Goal: Task Accomplishment & Management: Use online tool/utility

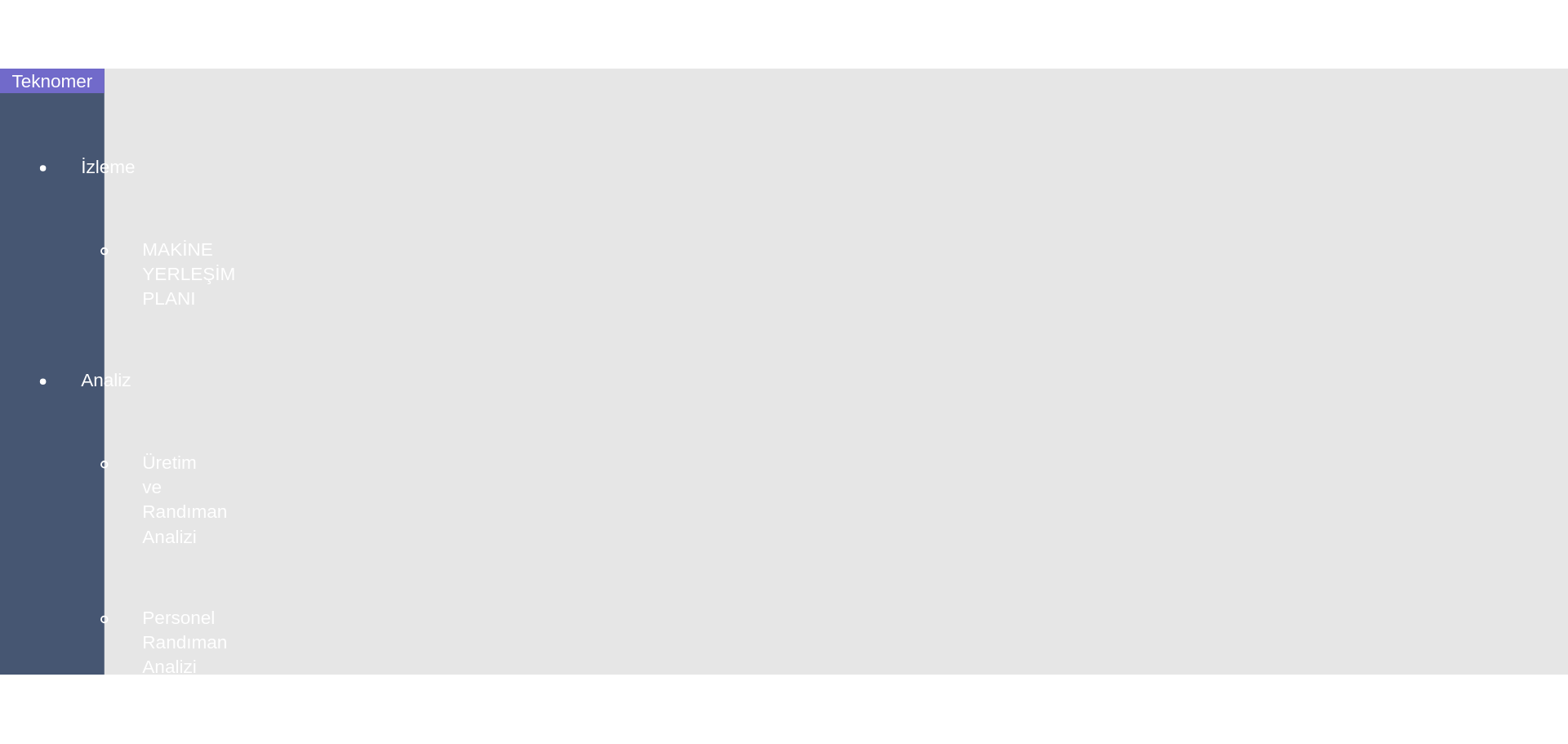
scroll to position [2933, 0]
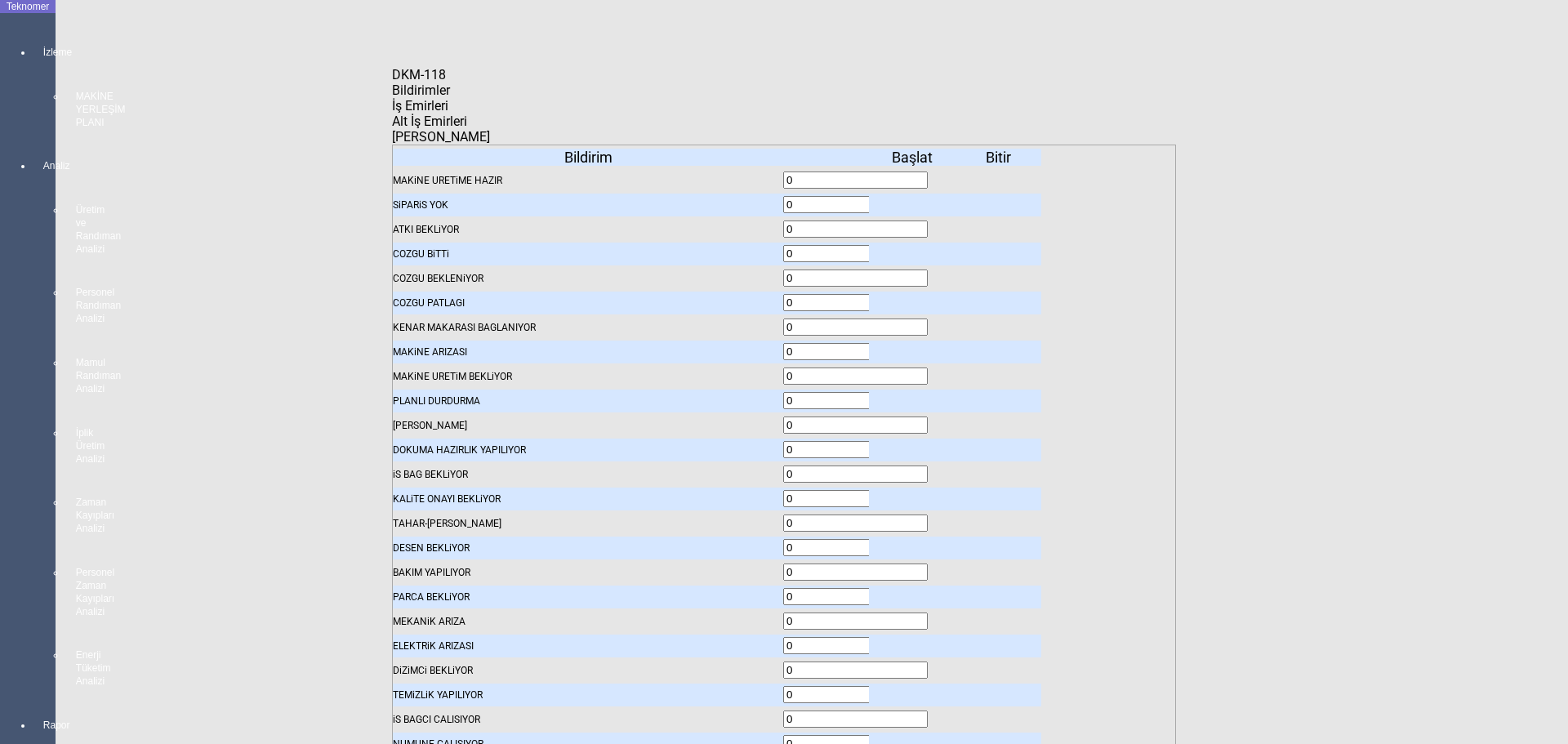
click at [836, 224] on icon at bounding box center [913, 229] width 0 height 12
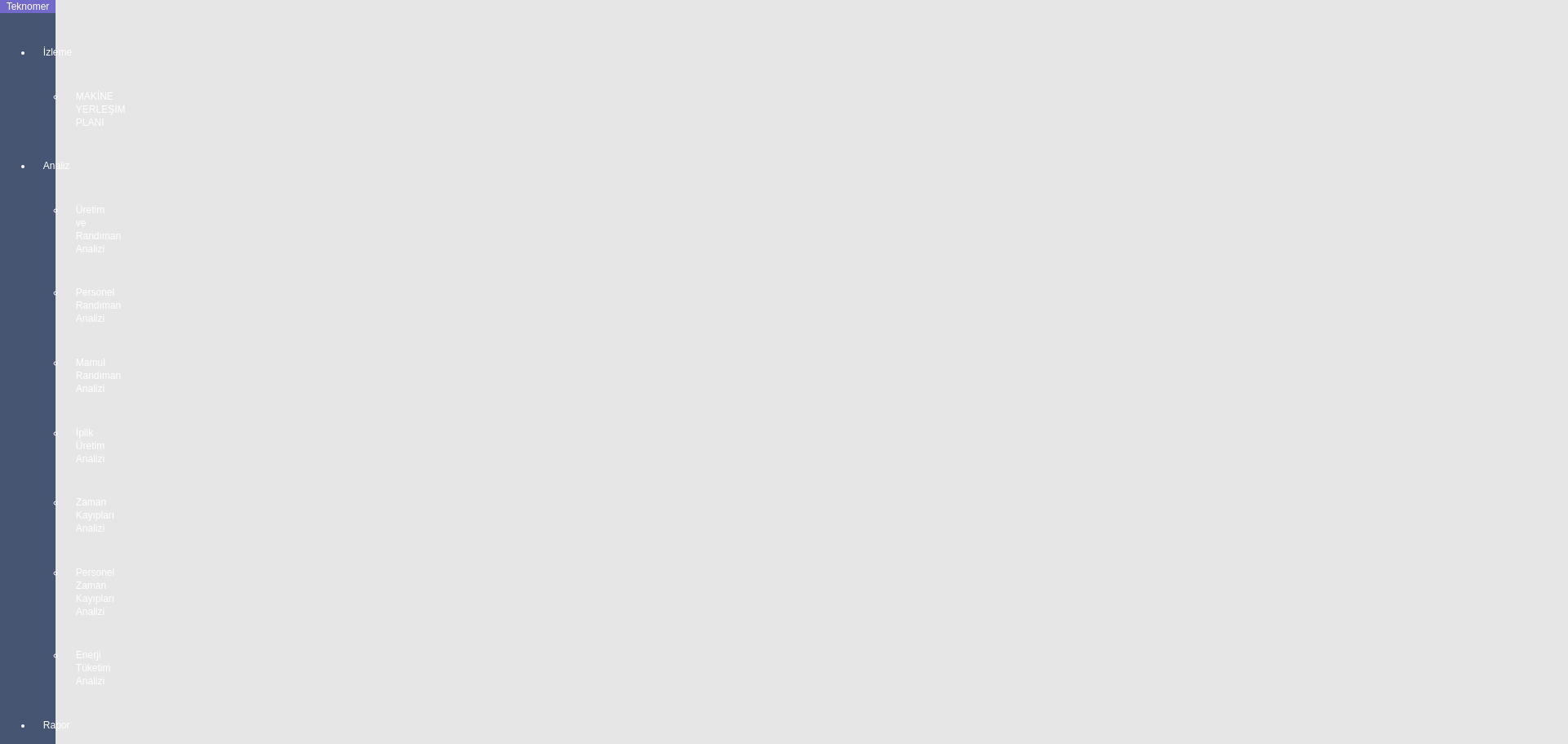
scroll to position [2117, 0]
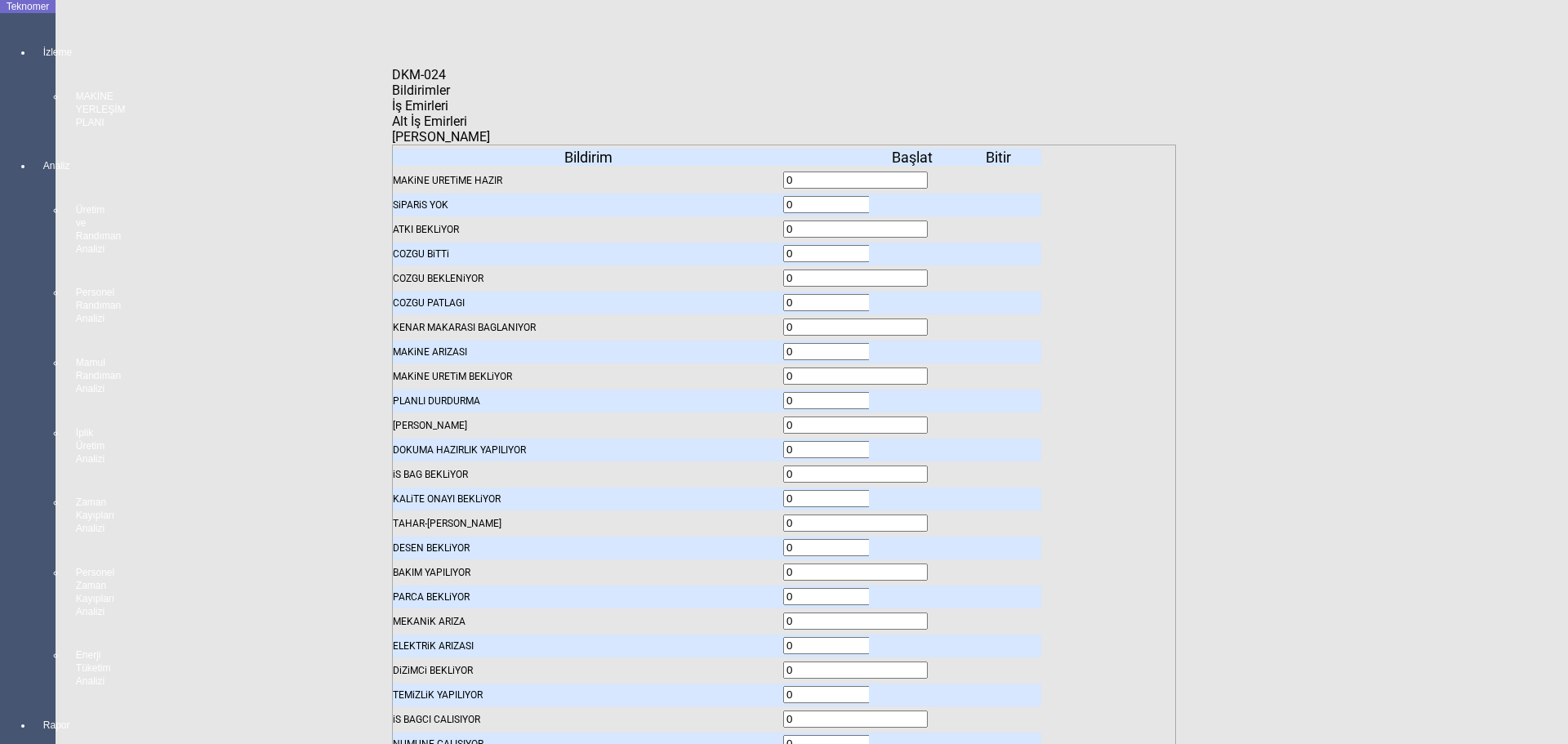
click at [115, 248] on body "Teknomer İzleme MAKİNE YERLEŞİM PLANI Analiz Üretim ve Randıman Analizi Persone…" at bounding box center [784, 372] width 1568 height 744
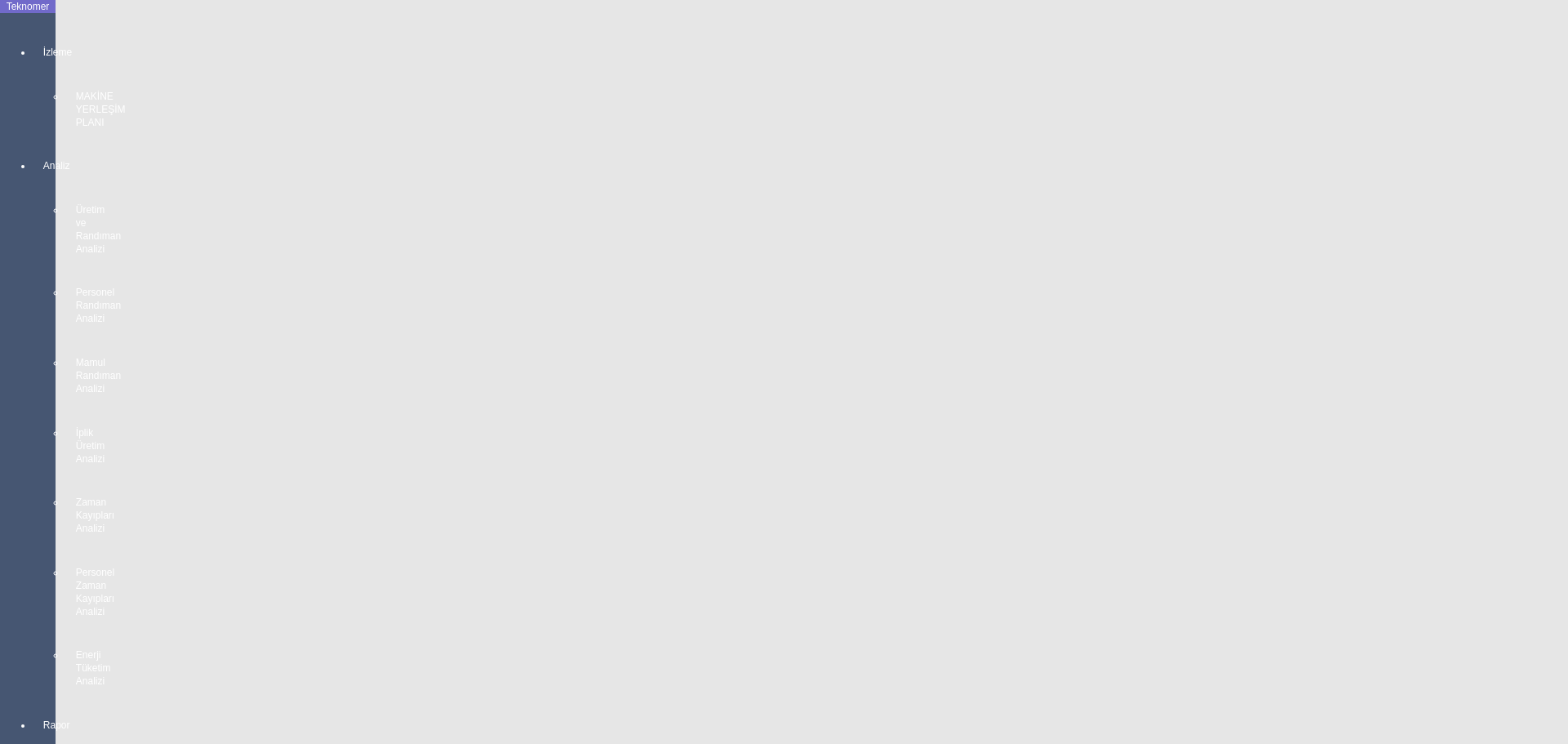
click at [5, 488] on body "Teknomer İzleme MAKİNE YERLEŞİM PLANI Analiz Üretim ve Randıman Analizi Persone…" at bounding box center [784, 372] width 1568 height 744
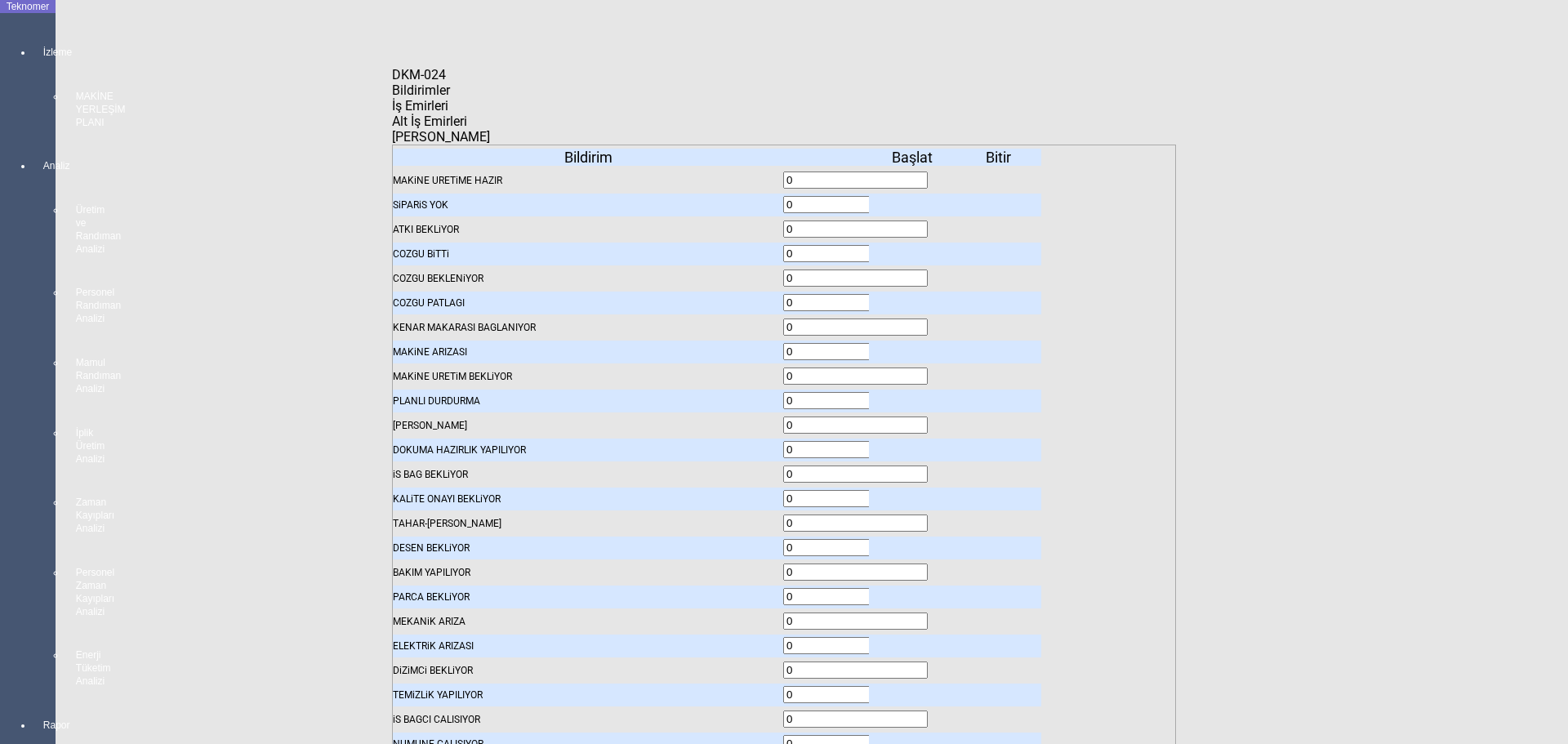
click at [836, 249] on icon at bounding box center [913, 254] width 0 height 12
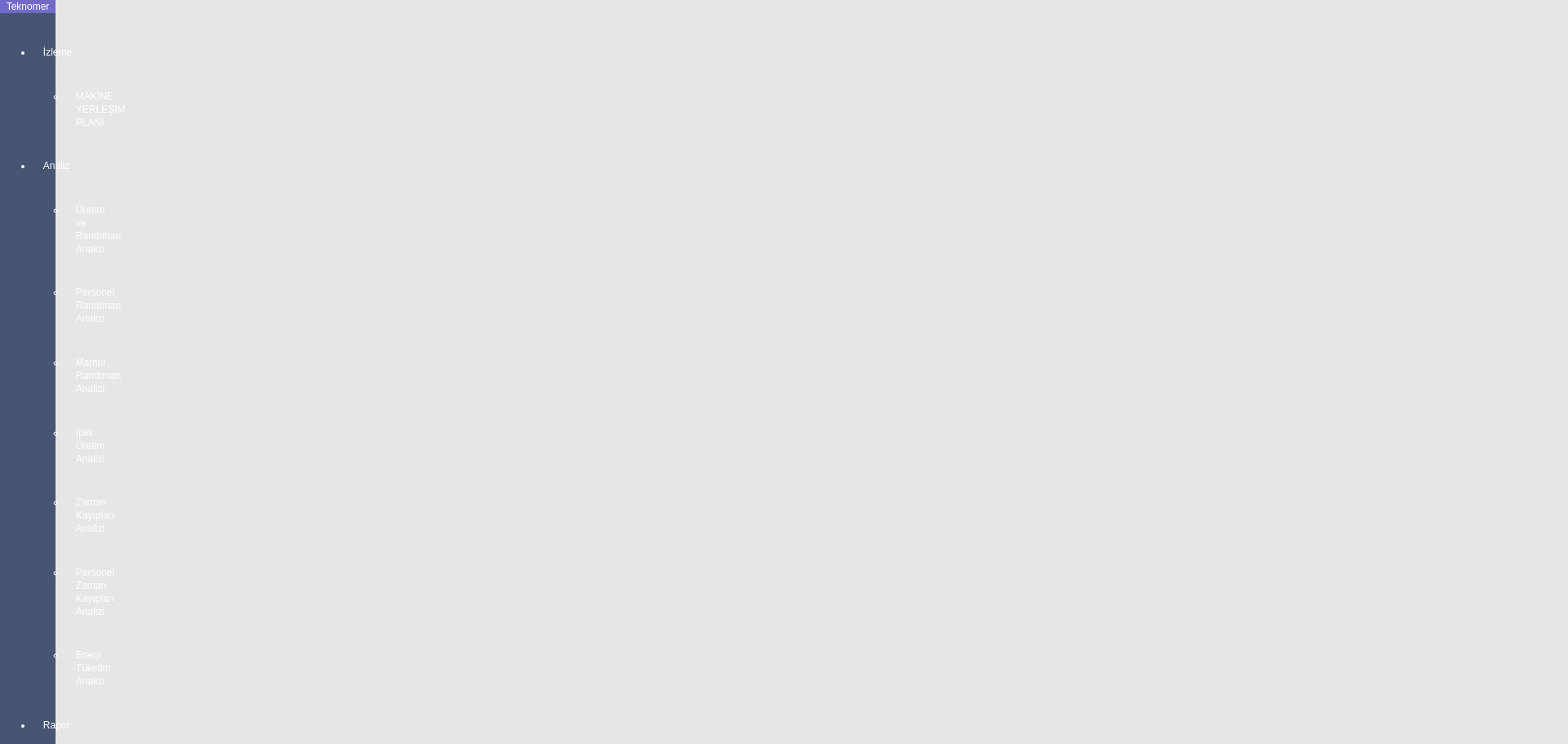
scroll to position [811, 0]
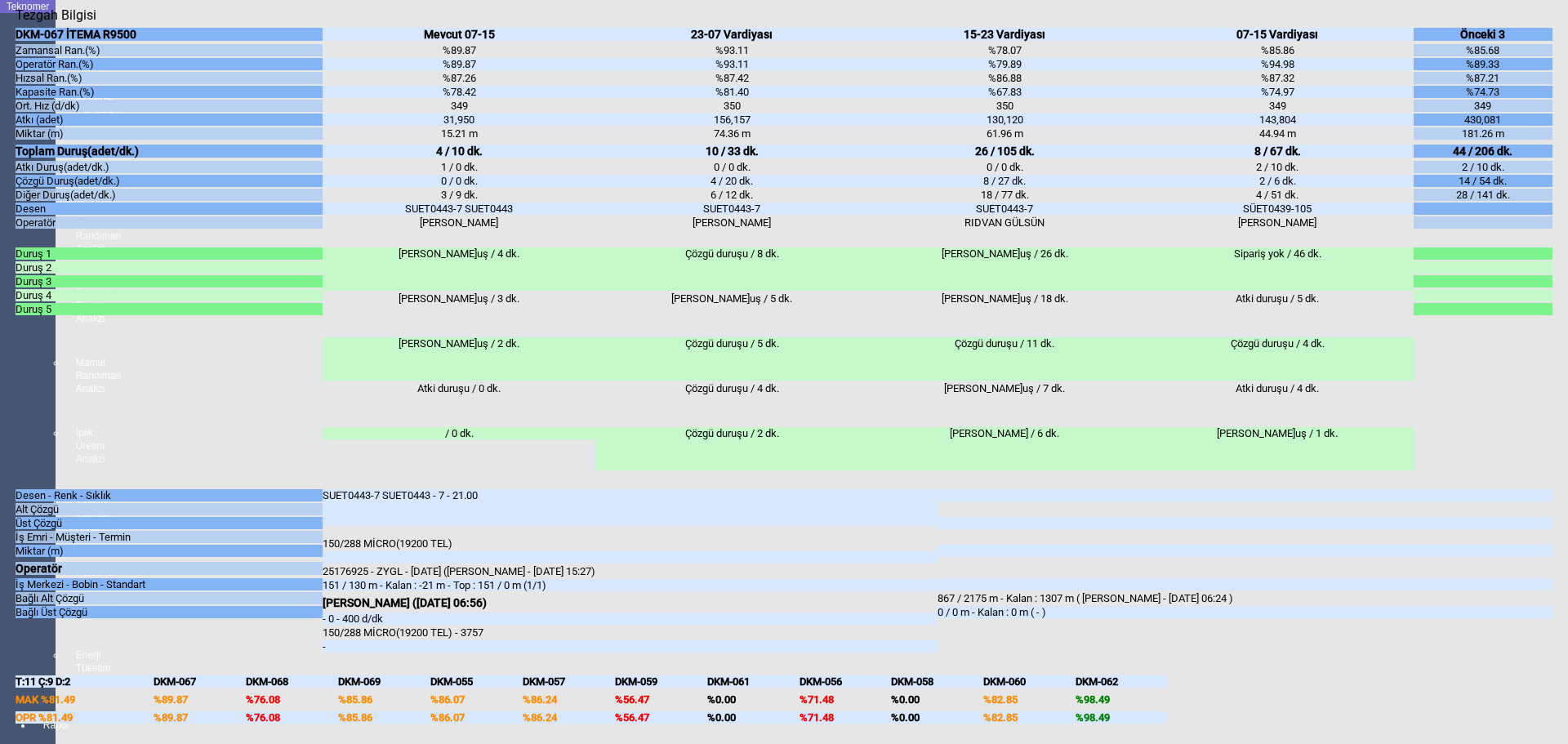
click at [0, 488] on body "Teknomer İzleme MAKİNE YERLEŞİM PLANI Analiz Üretim ve Randıman Analizi Persone…" at bounding box center [784, 372] width 1568 height 744
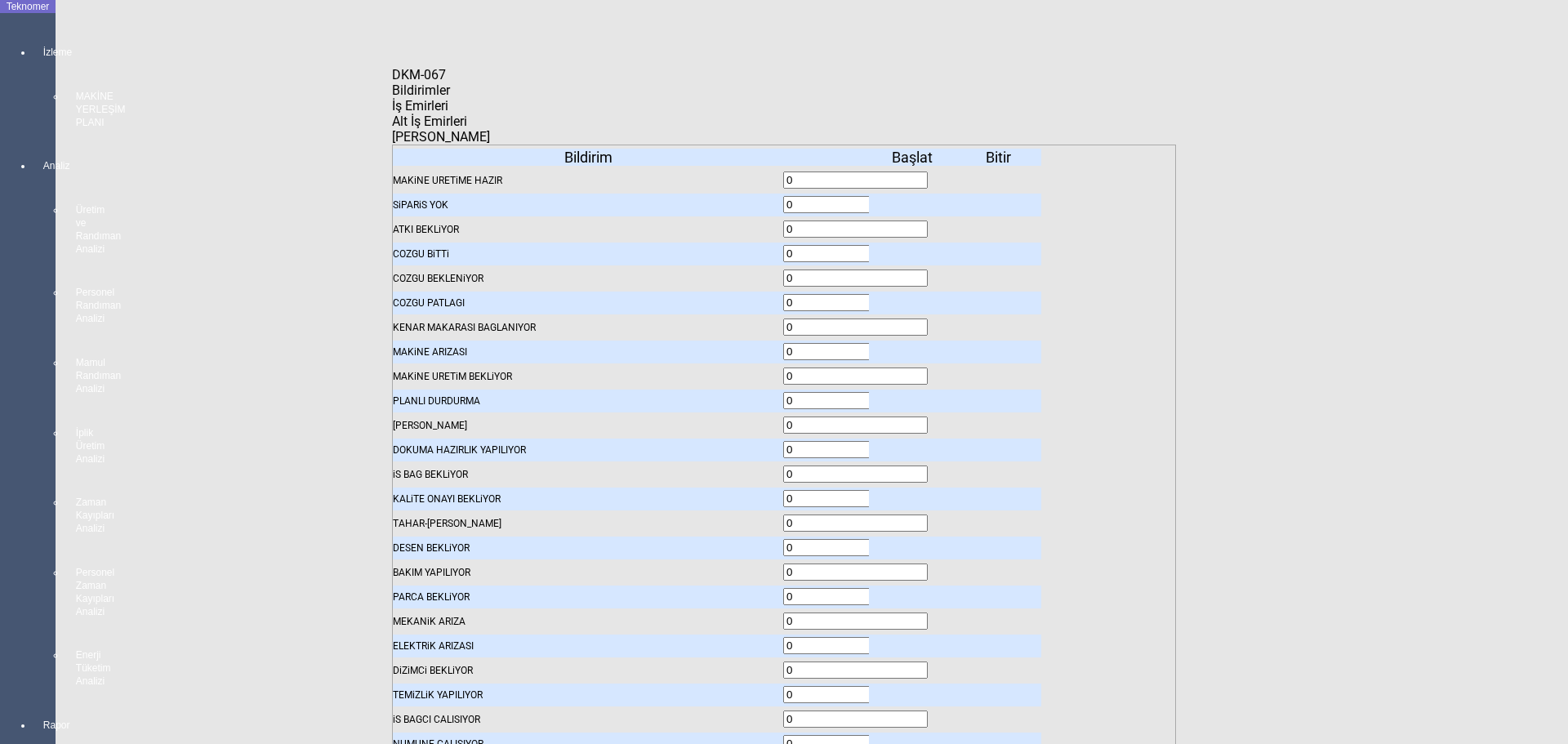
click at [448, 111] on span "İş Emirleri" at bounding box center [421, 105] width 57 height 16
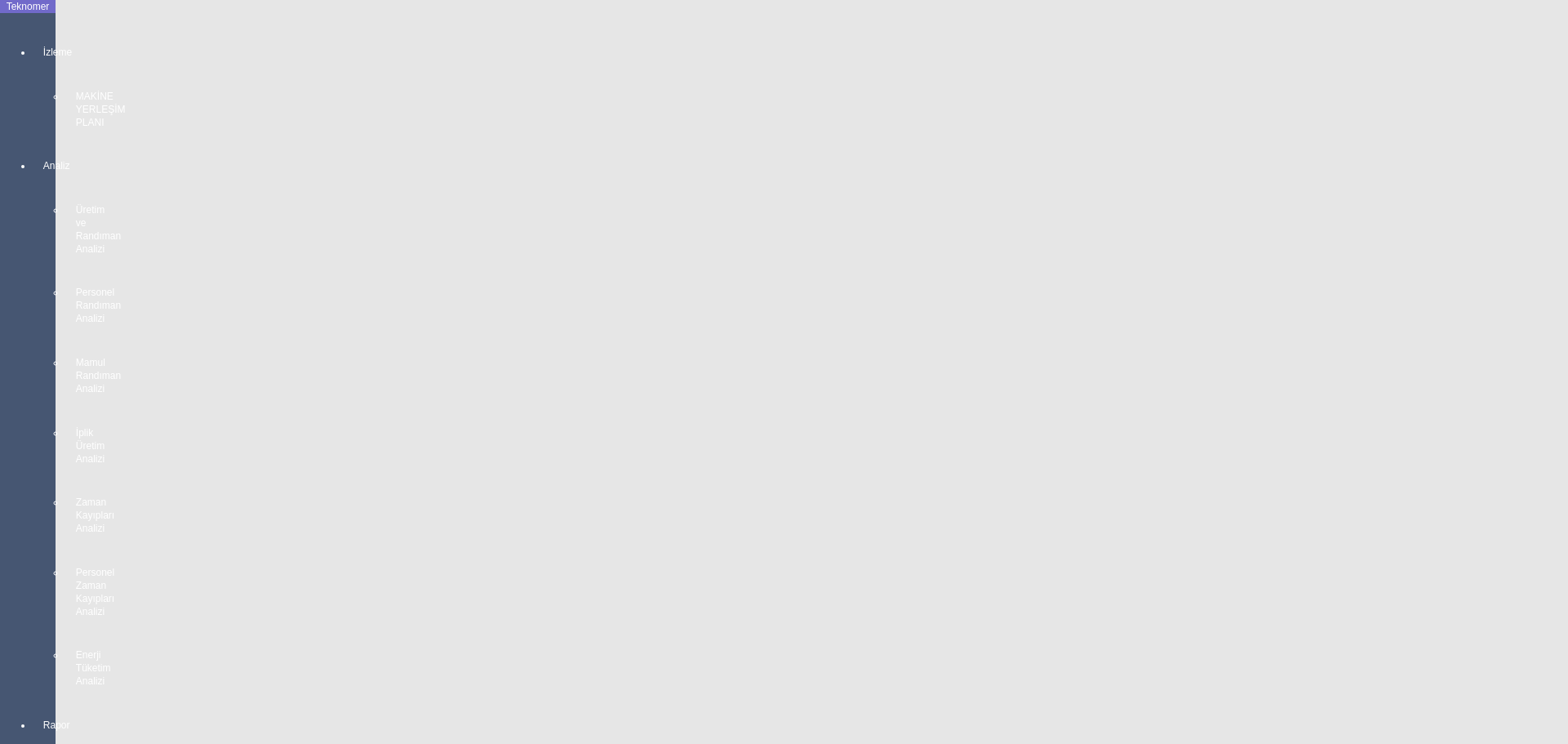
click at [0, 362] on body "Teknomer İzleme MAKİNE YERLEŞİM PLANI Analiz Üretim ve Randıman Analizi Persone…" at bounding box center [784, 372] width 1568 height 744
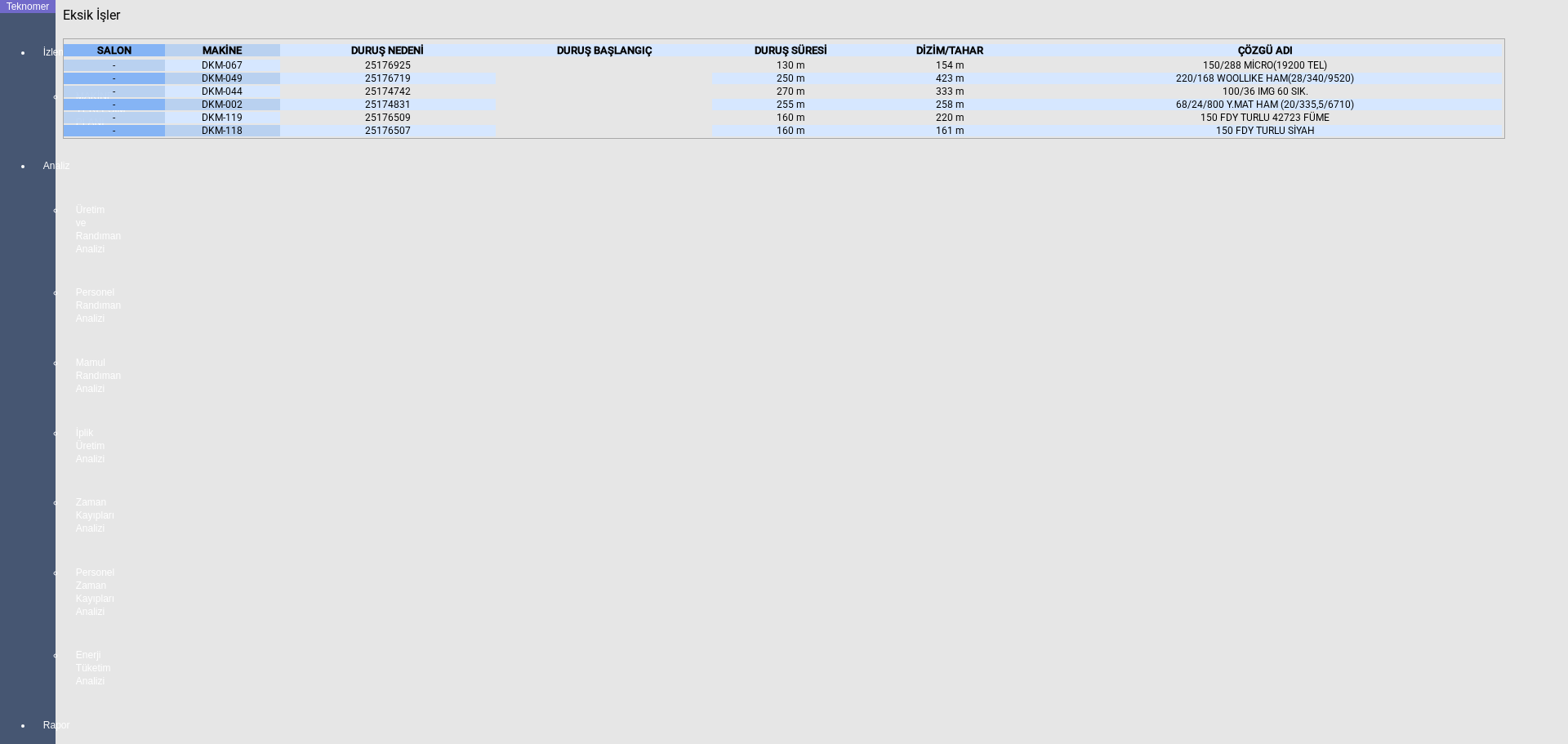
click at [241, 57] on icon at bounding box center [241, 49] width 0 height 12
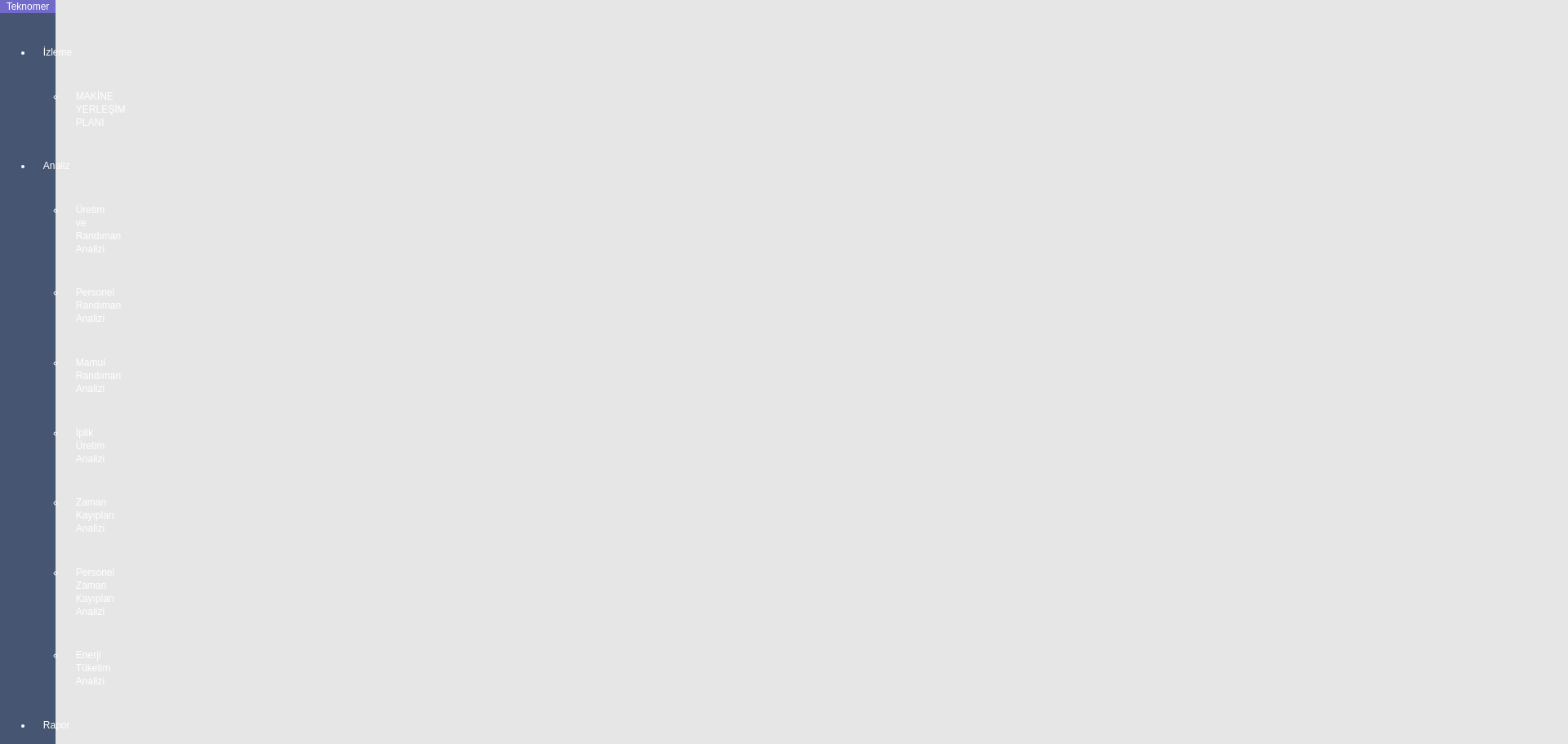
drag, startPoint x: 0, startPoint y: 429, endPoint x: 37, endPoint y: 429, distance: 37.0
click at [1, 429] on body "Teknomer İzleme MAKİNE YERLEŞİM PLANI Analiz Üretim ve Randıman Analizi Persone…" at bounding box center [784, 372] width 1568 height 744
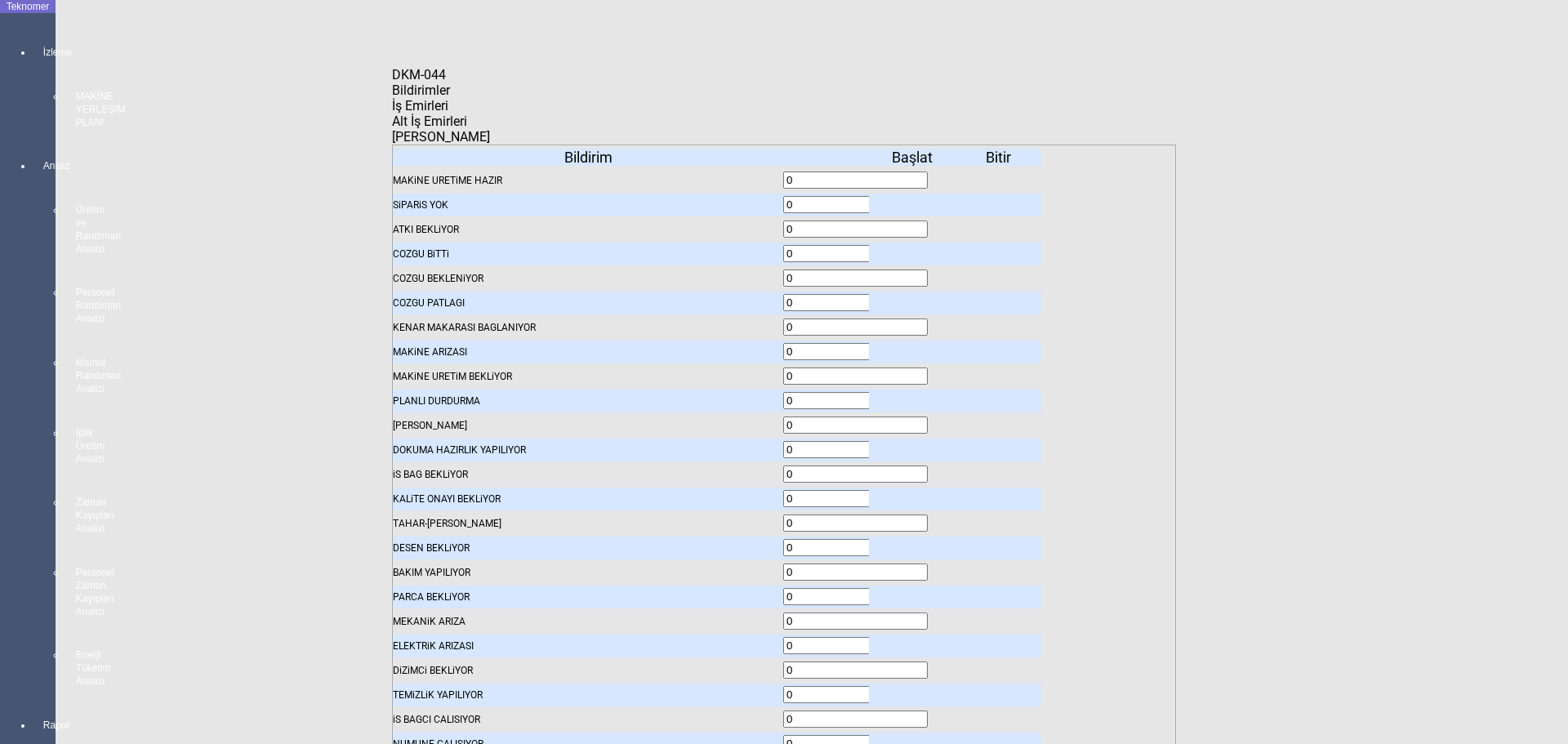
click at [73, 317] on body "Teknomer İzleme MAKİNE YERLEŞİM PLANI Analiz Üretim ve Randıman Analizi Persone…" at bounding box center [784, 372] width 1568 height 744
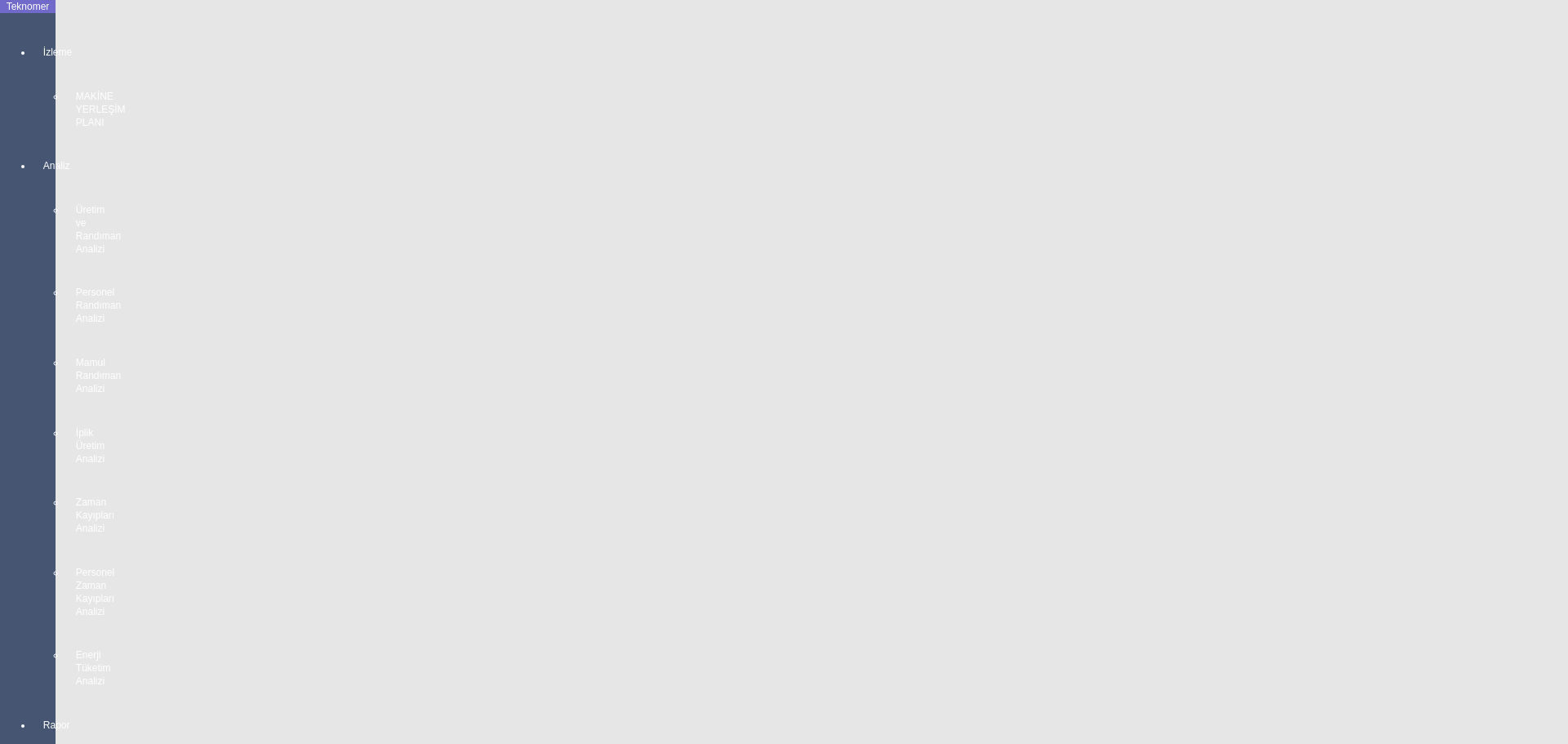
click at [24, 409] on body "Teknomer İzleme MAKİNE YERLEŞİM PLANI Analiz Üretim ve Randıman Analizi Persone…" at bounding box center [784, 372] width 1568 height 744
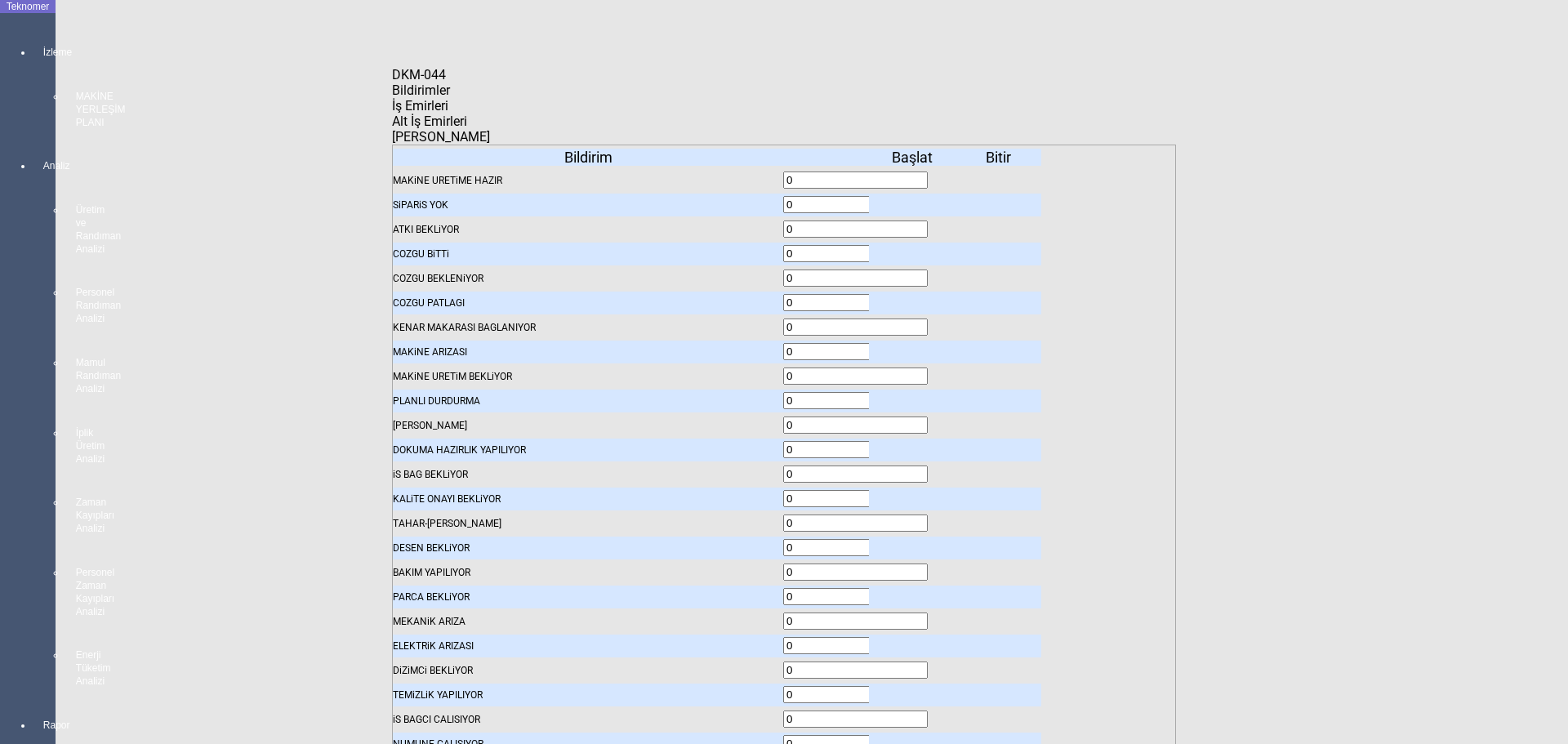
drag, startPoint x: 953, startPoint y: 258, endPoint x: 868, endPoint y: 263, distance: 85.1
type input "65"
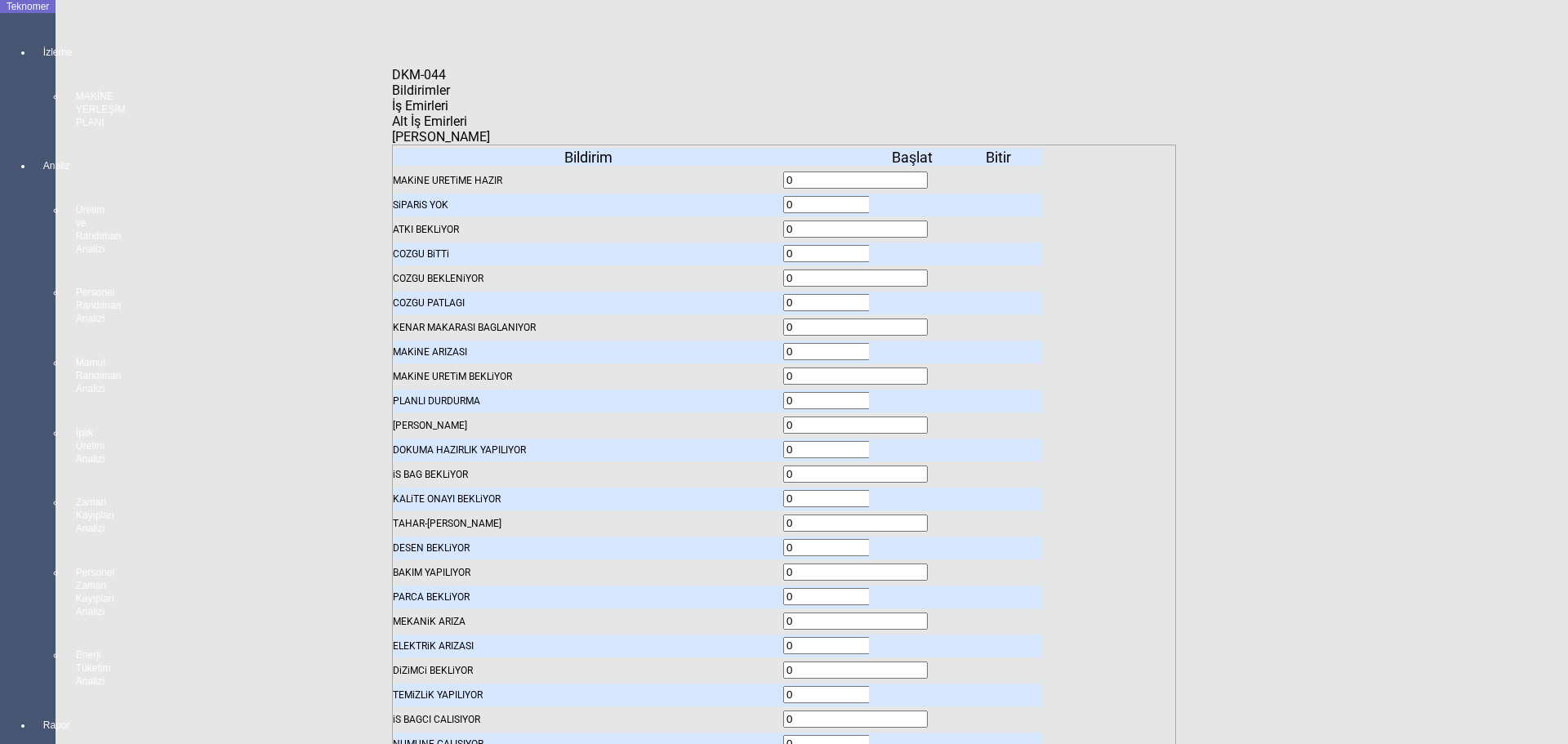
type input "65"
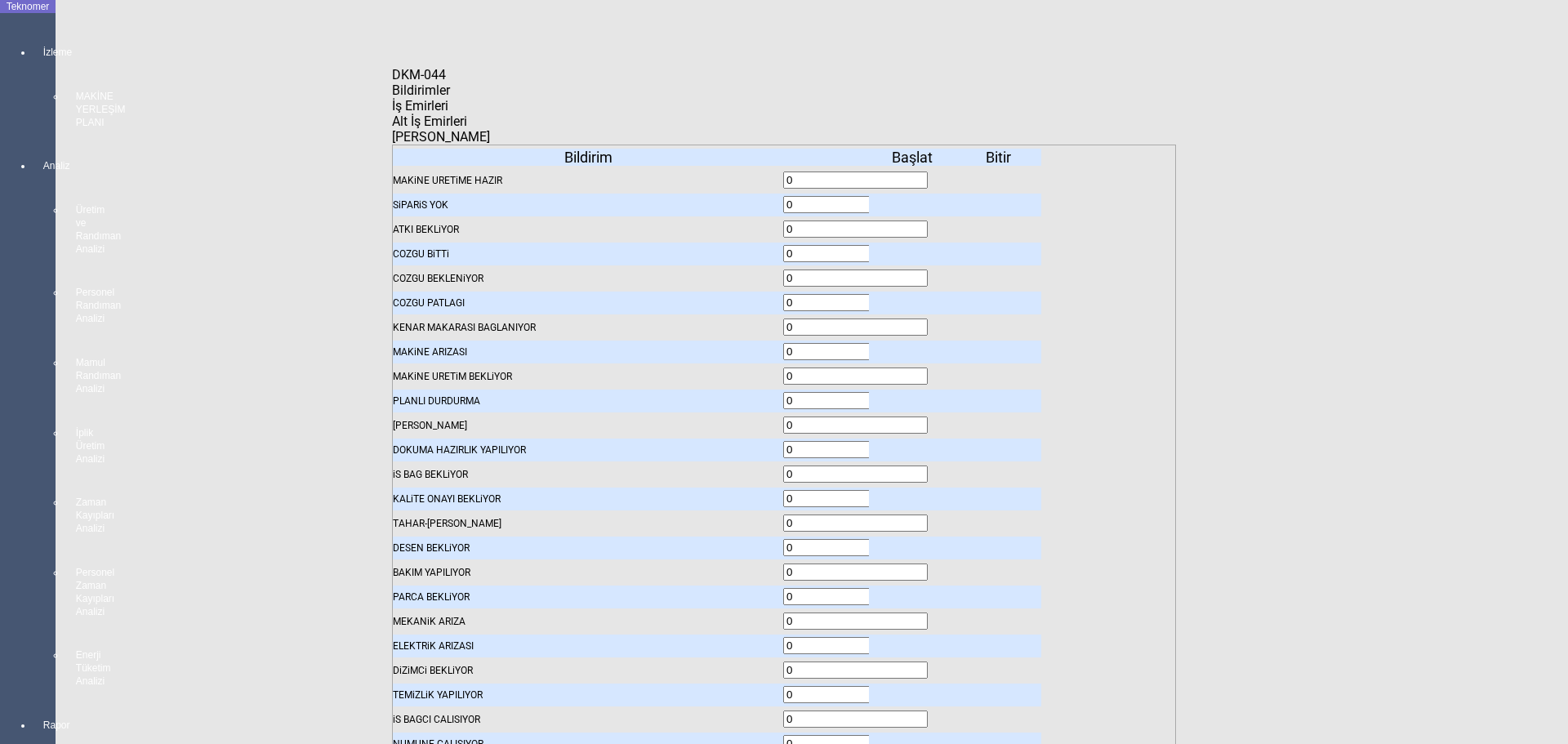
type input "65"
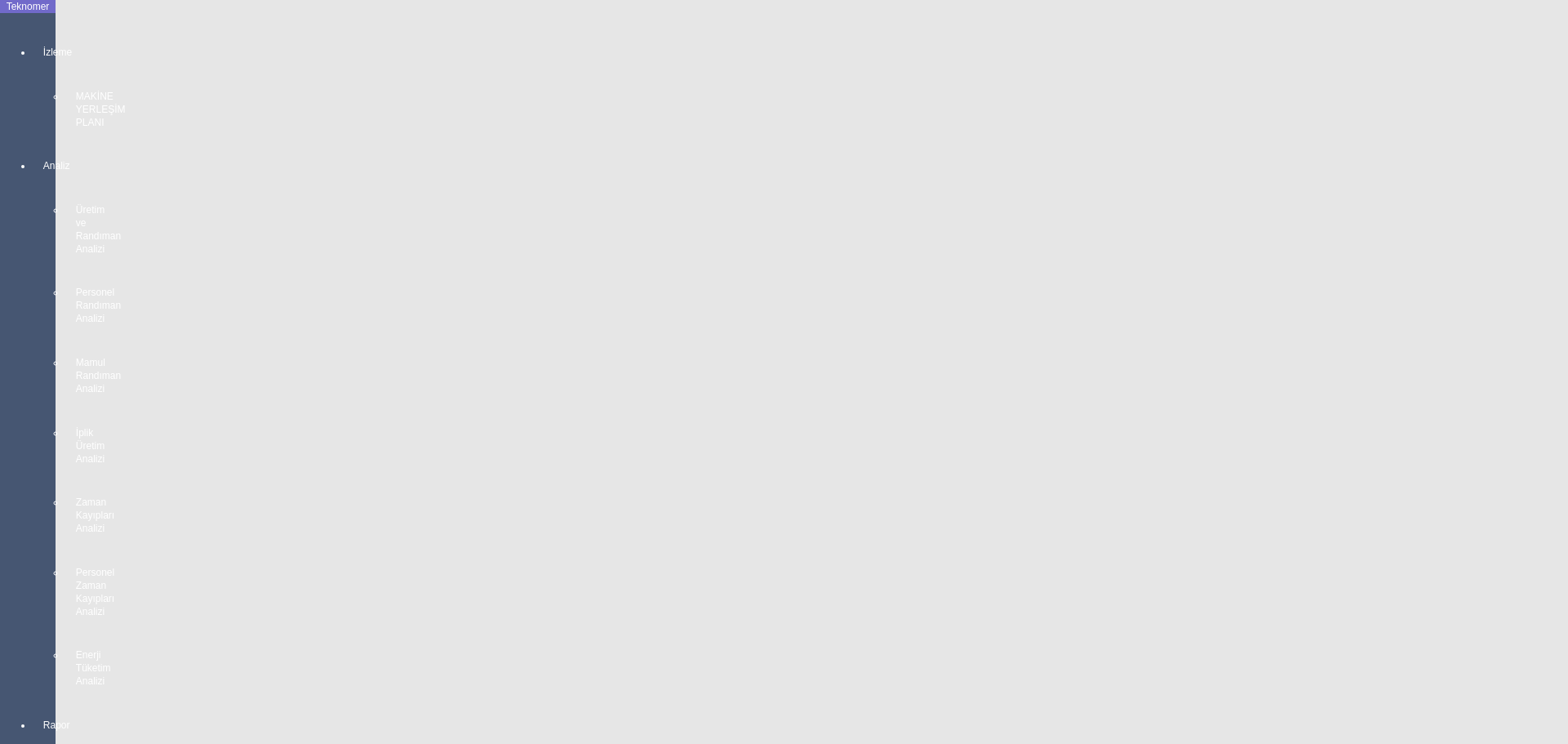
scroll to position [0, 0]
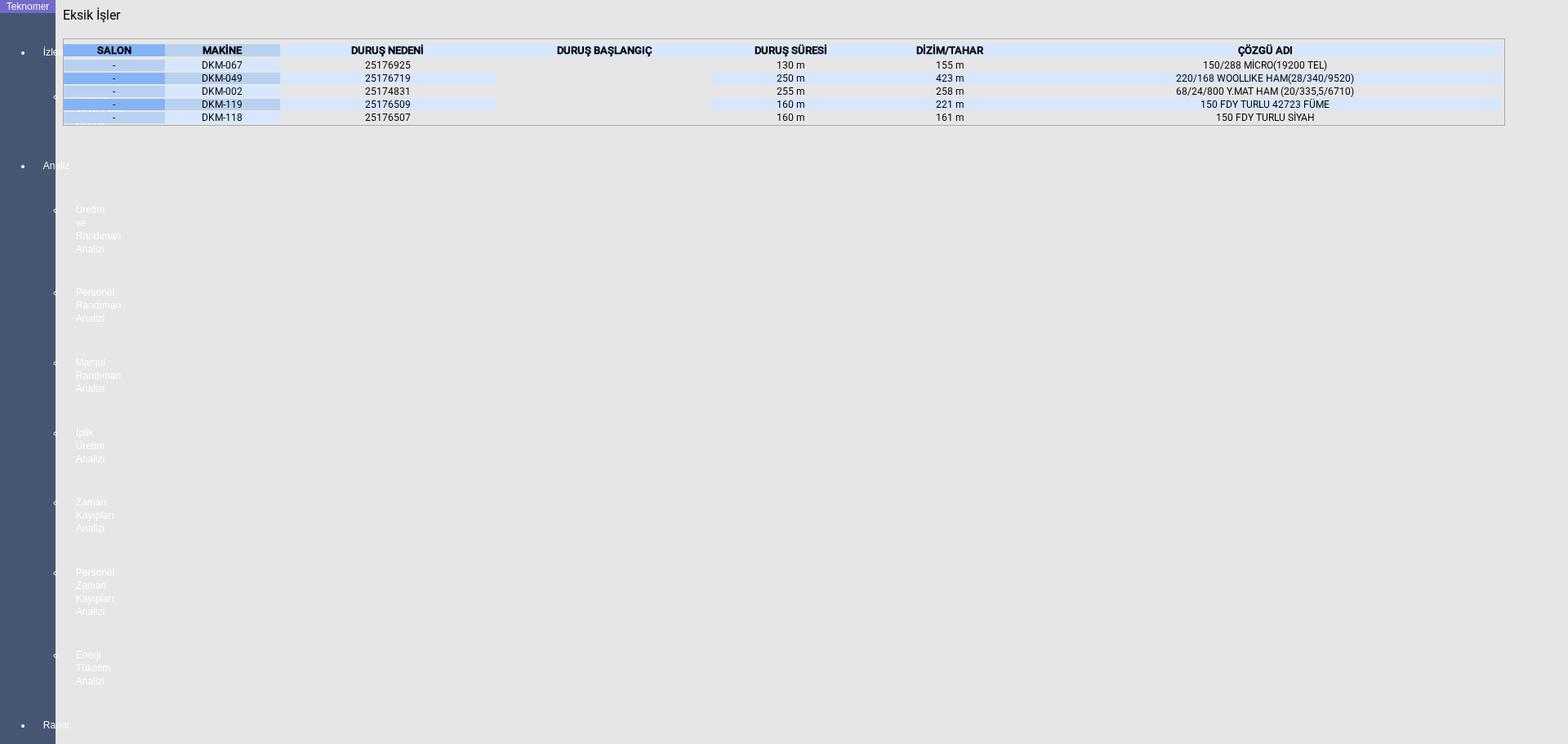
click at [248, 57] on div "MAKİNE" at bounding box center [222, 49] width 115 height 12
click at [241, 57] on icon at bounding box center [241, 49] width 0 height 12
drag, startPoint x: 0, startPoint y: 417, endPoint x: 49, endPoint y: 319, distance: 109.6
click at [18, 401] on body "Teknomer İzleme MAKİNE YERLEŞİM PLANI Analiz Üretim ve Randıman Analizi Persone…" at bounding box center [784, 372] width 1568 height 744
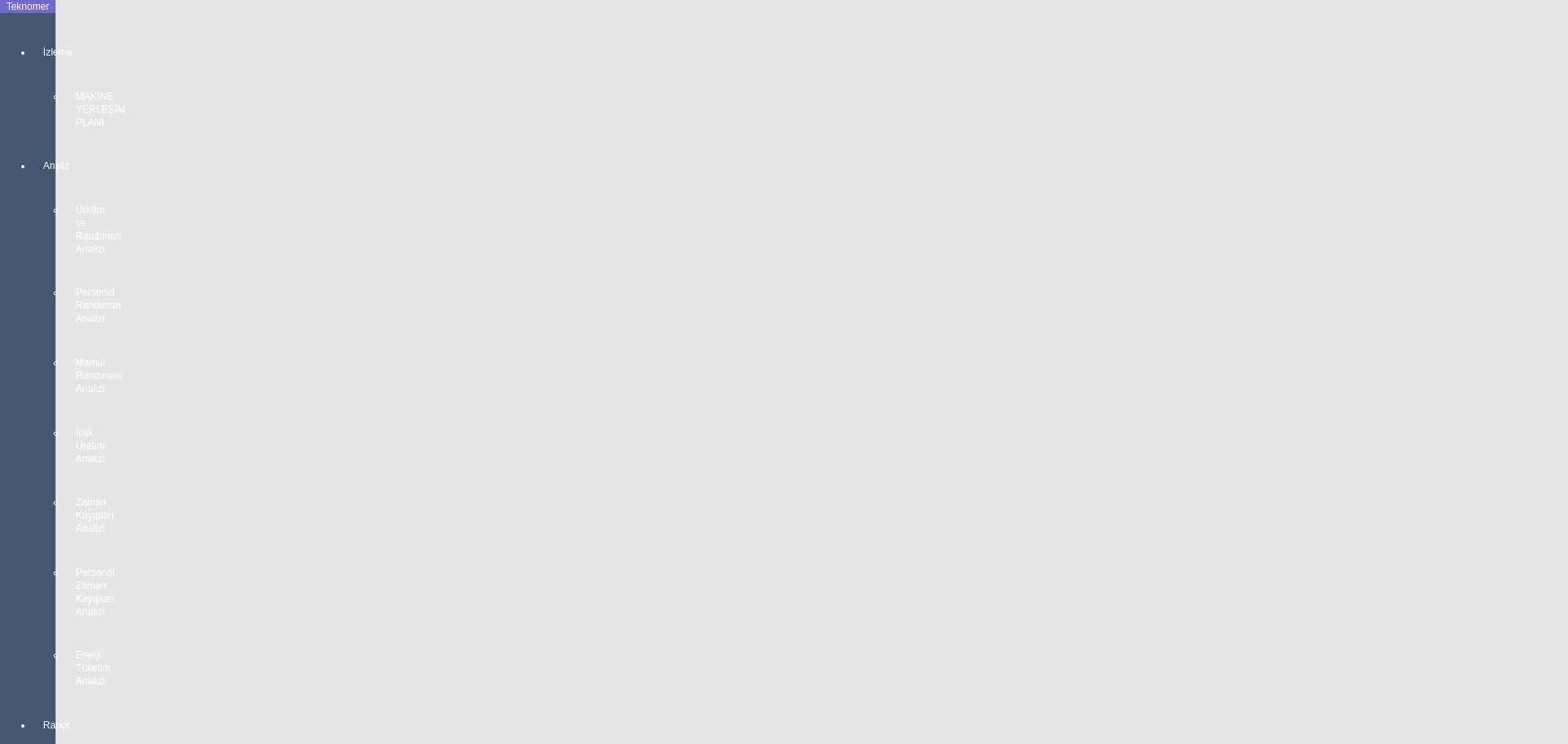
scroll to position [2688, 0]
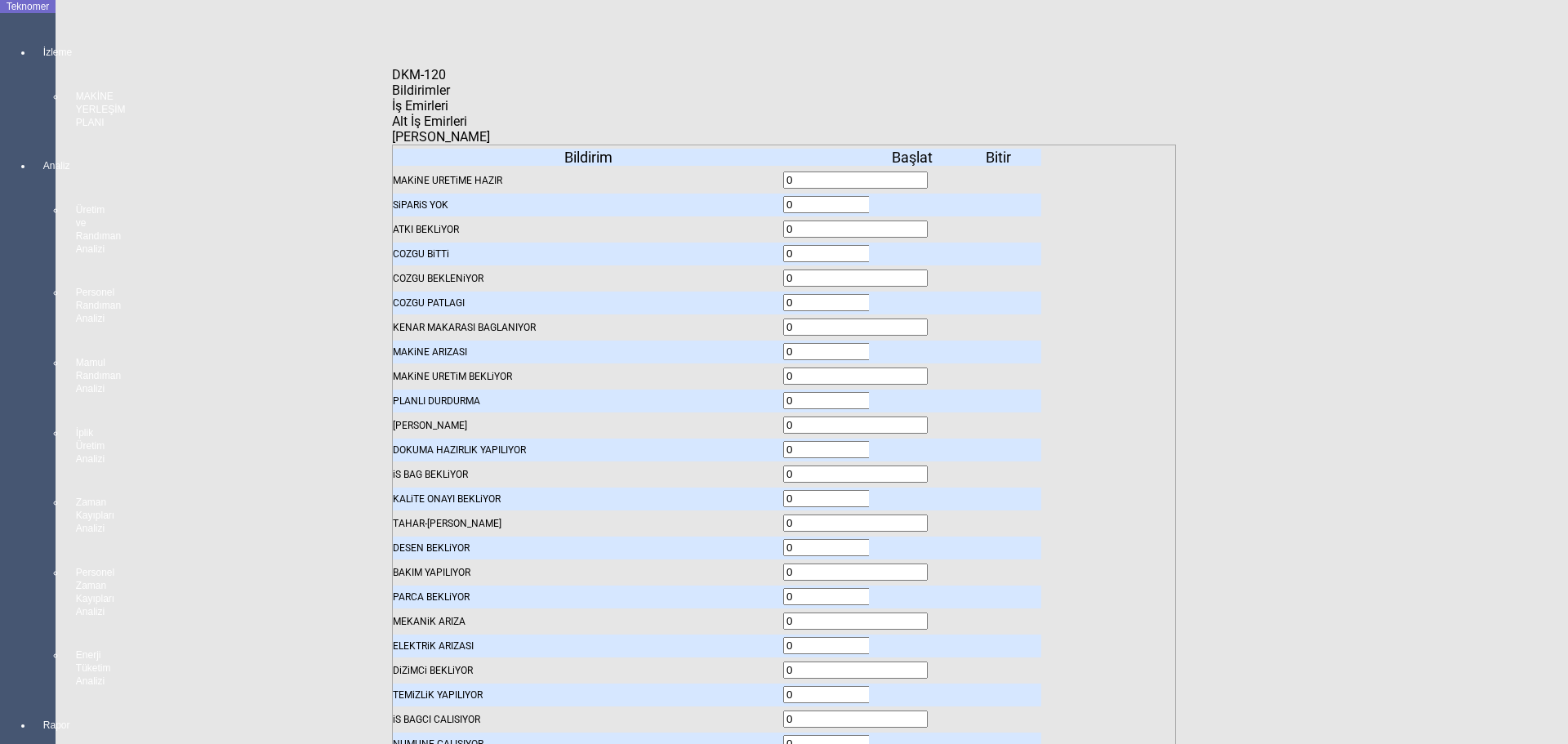
click at [187, 197] on body "Teknomer İzleme MAKİNE YERLEŞİM PLANI Analiz Üretim ve Randıman Analizi Persone…" at bounding box center [784, 372] width 1568 height 744
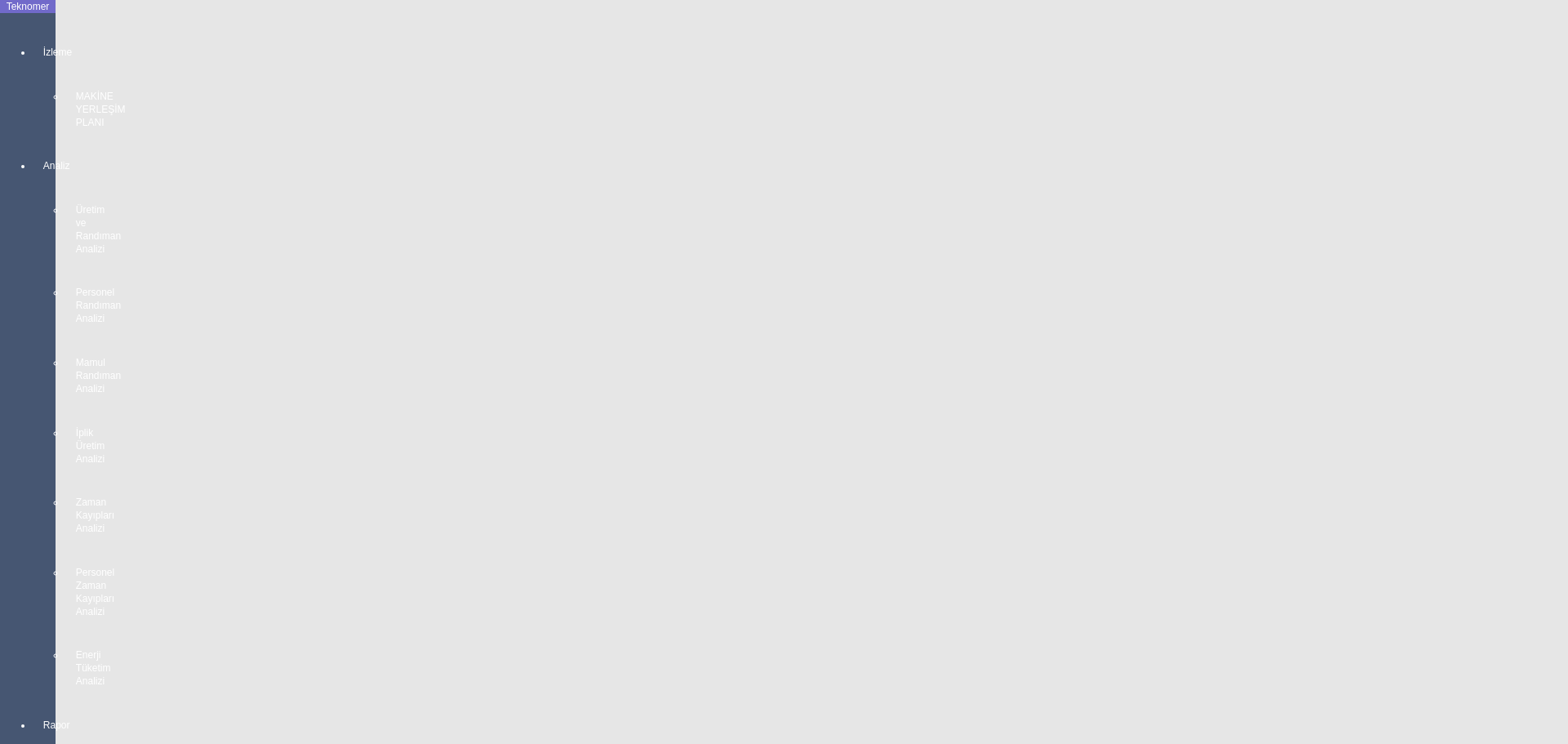
scroll to position [1056, 0]
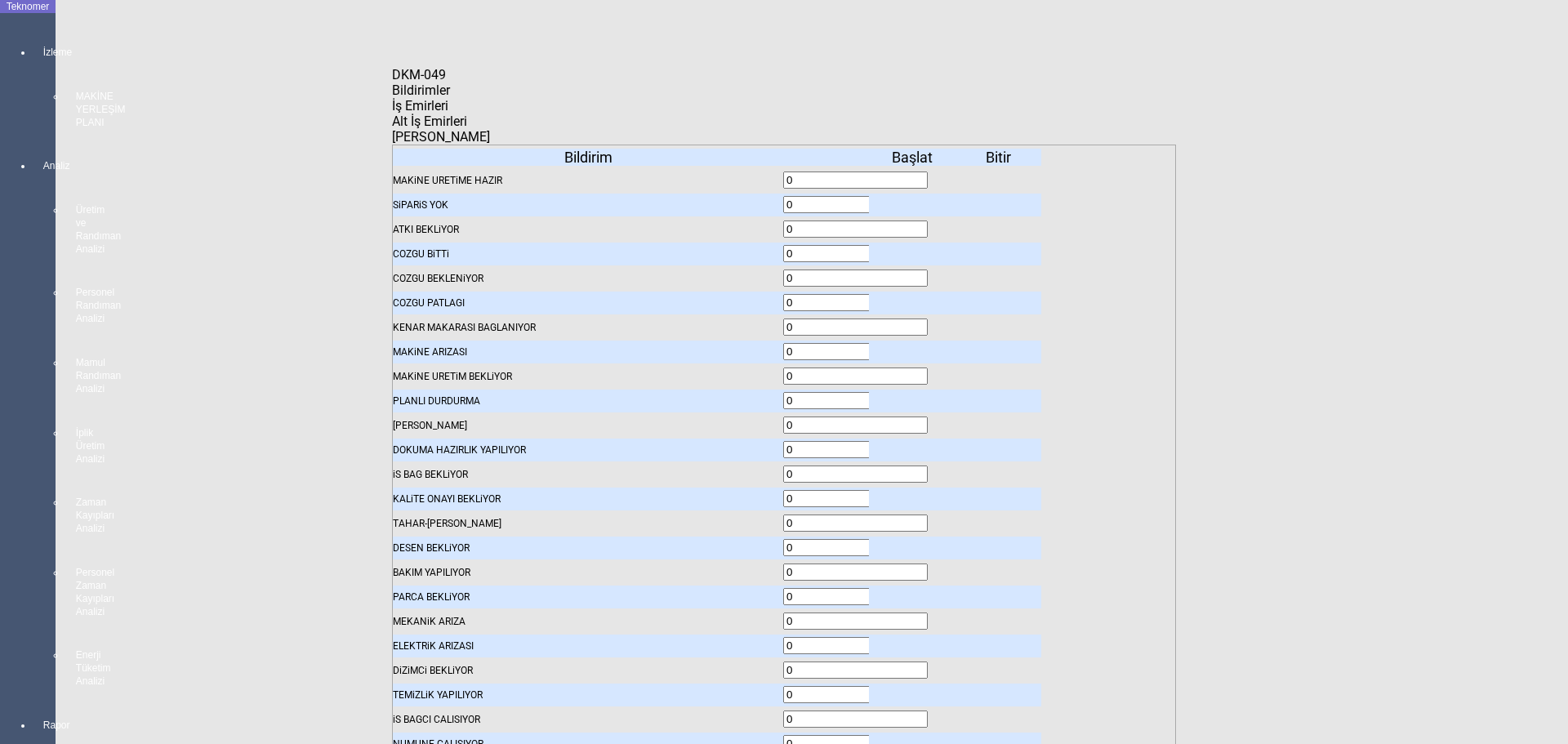
click at [16, 378] on body "Teknomer İzleme MAKİNE YERLEŞİM PLANI Analiz Üretim ve Randıman Analizi Persone…" at bounding box center [784, 372] width 1568 height 744
